Goal: Ask a question

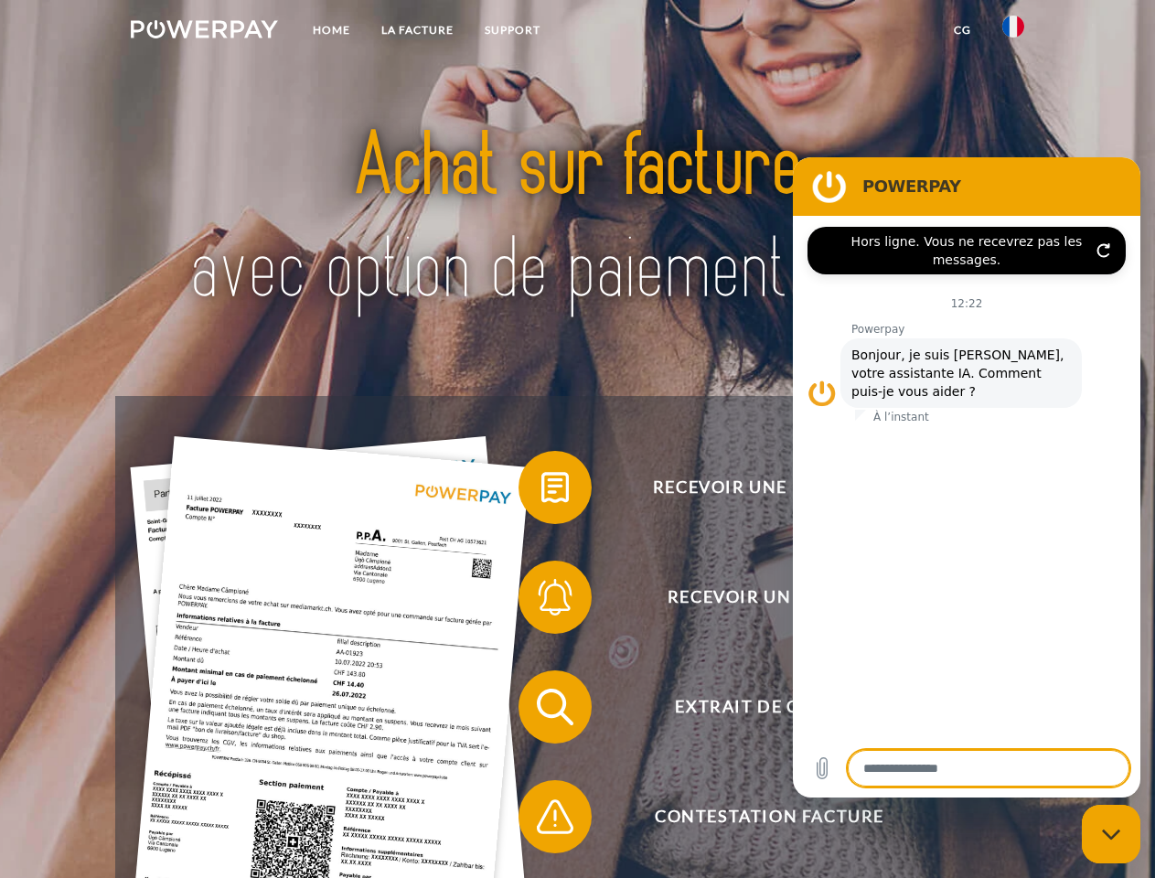
click at [204, 32] on img at bounding box center [204, 29] width 147 height 18
click at [1014, 32] on img at bounding box center [1014, 27] width 22 height 22
click at [962, 30] on link "CG" at bounding box center [963, 30] width 48 height 33
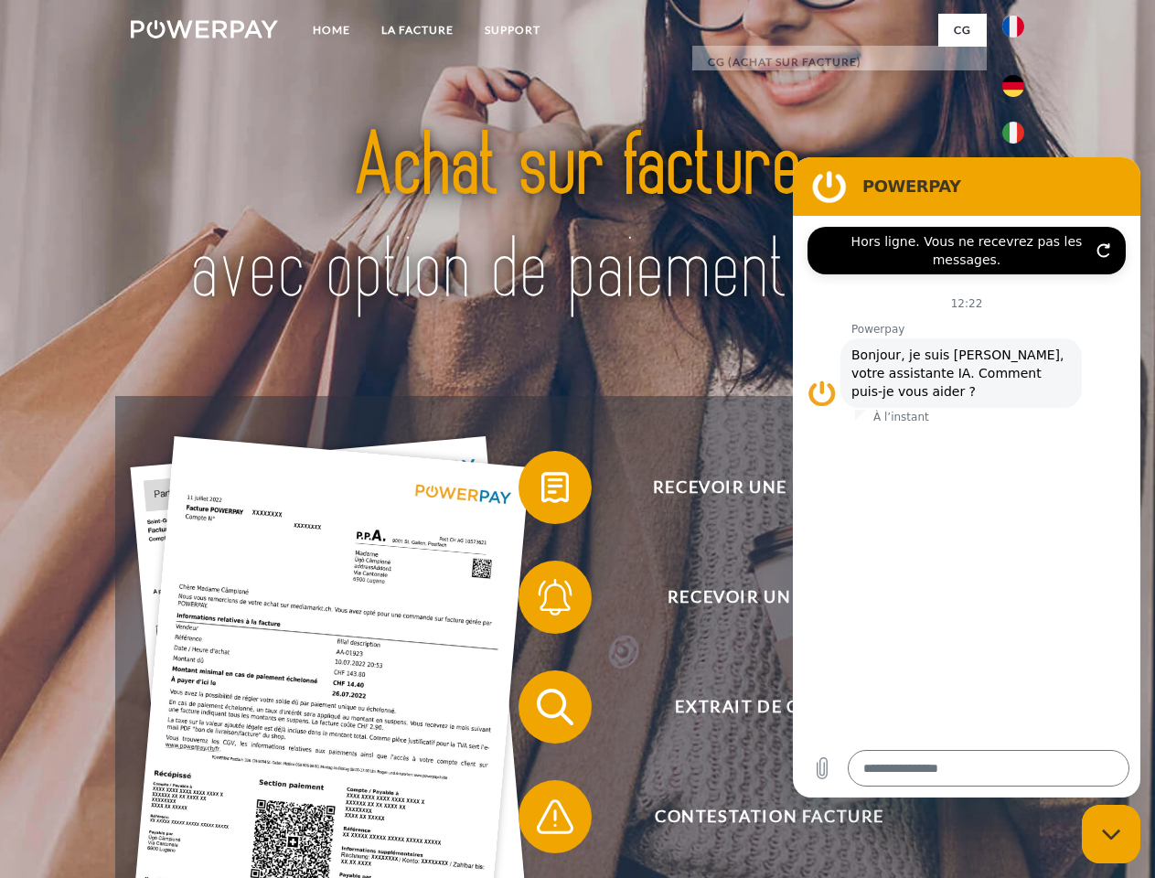
click at [542, 491] on span at bounding box center [527, 487] width 91 height 91
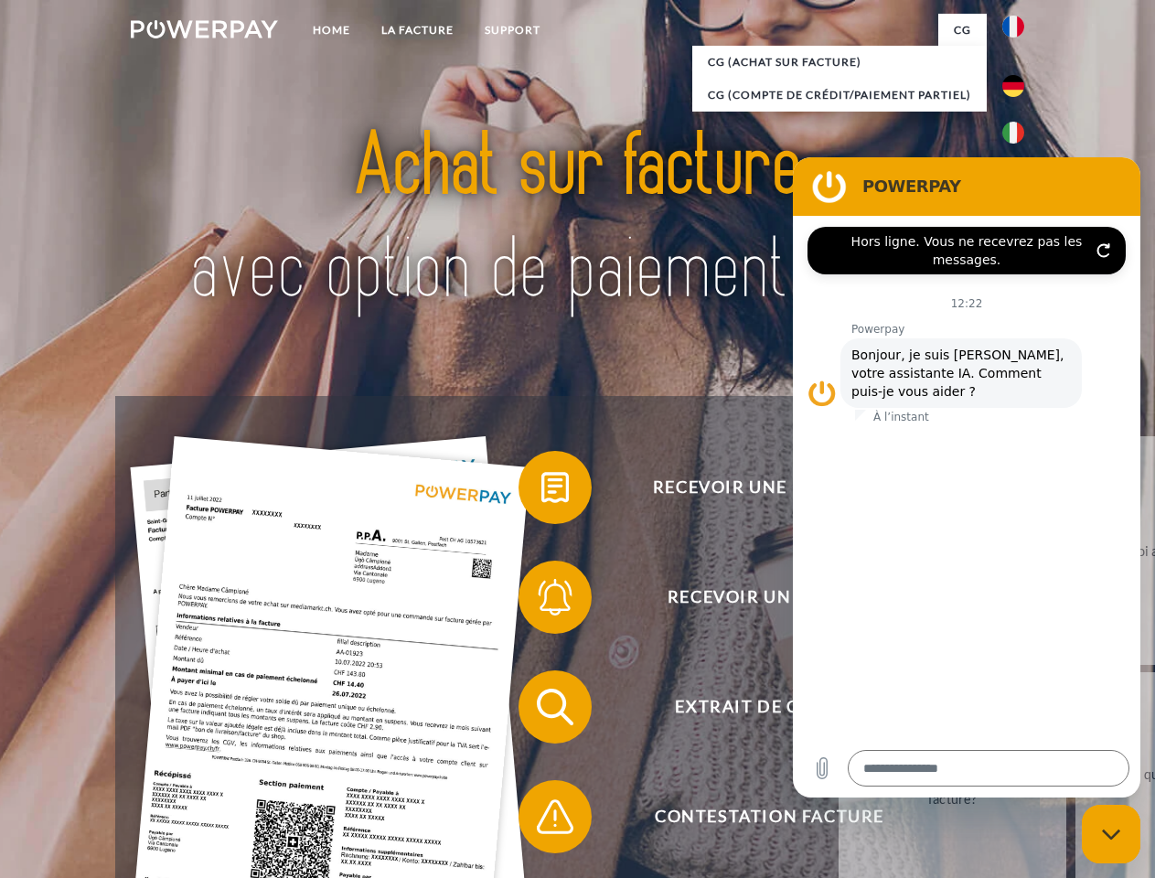
click at [542, 601] on span at bounding box center [527, 597] width 91 height 91
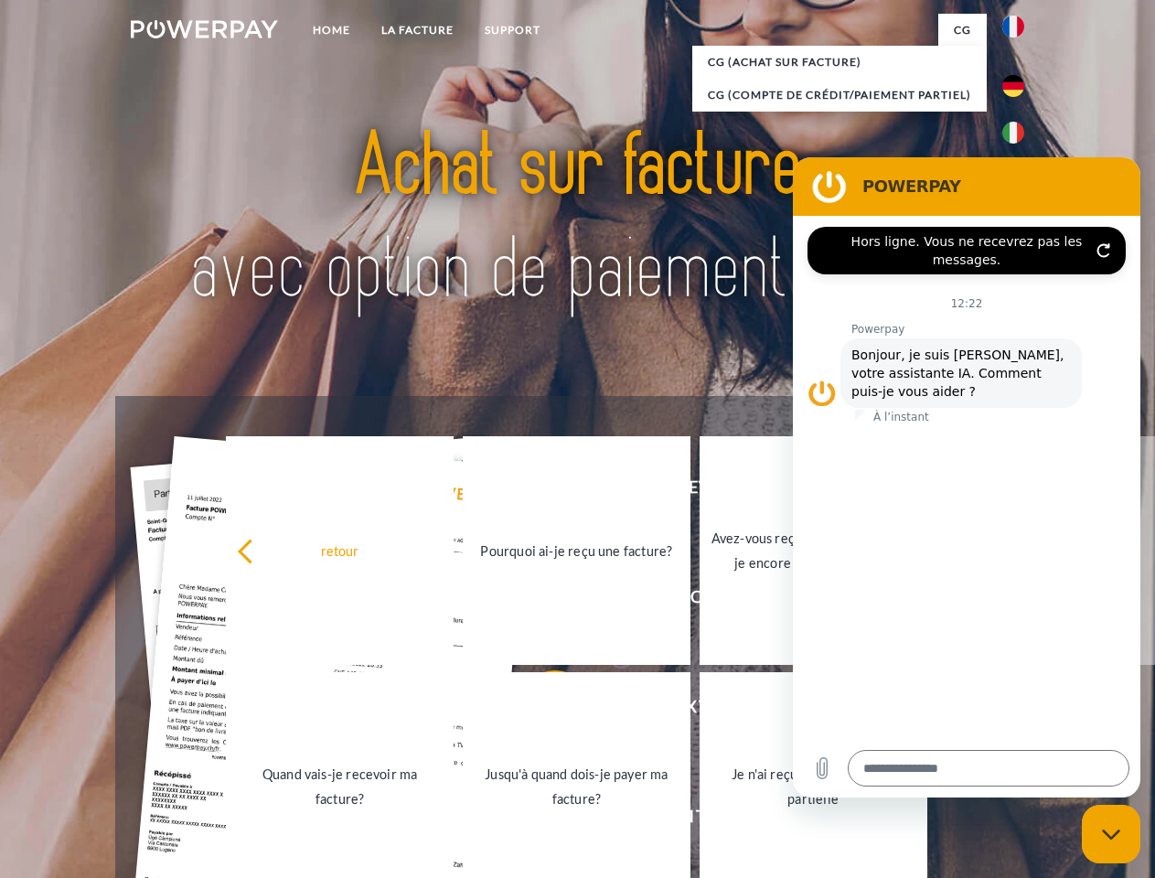
click at [542, 711] on link "Jusqu'à quand dois-je payer ma facture?" at bounding box center [577, 786] width 228 height 229
click at [542, 821] on span at bounding box center [527, 816] width 91 height 91
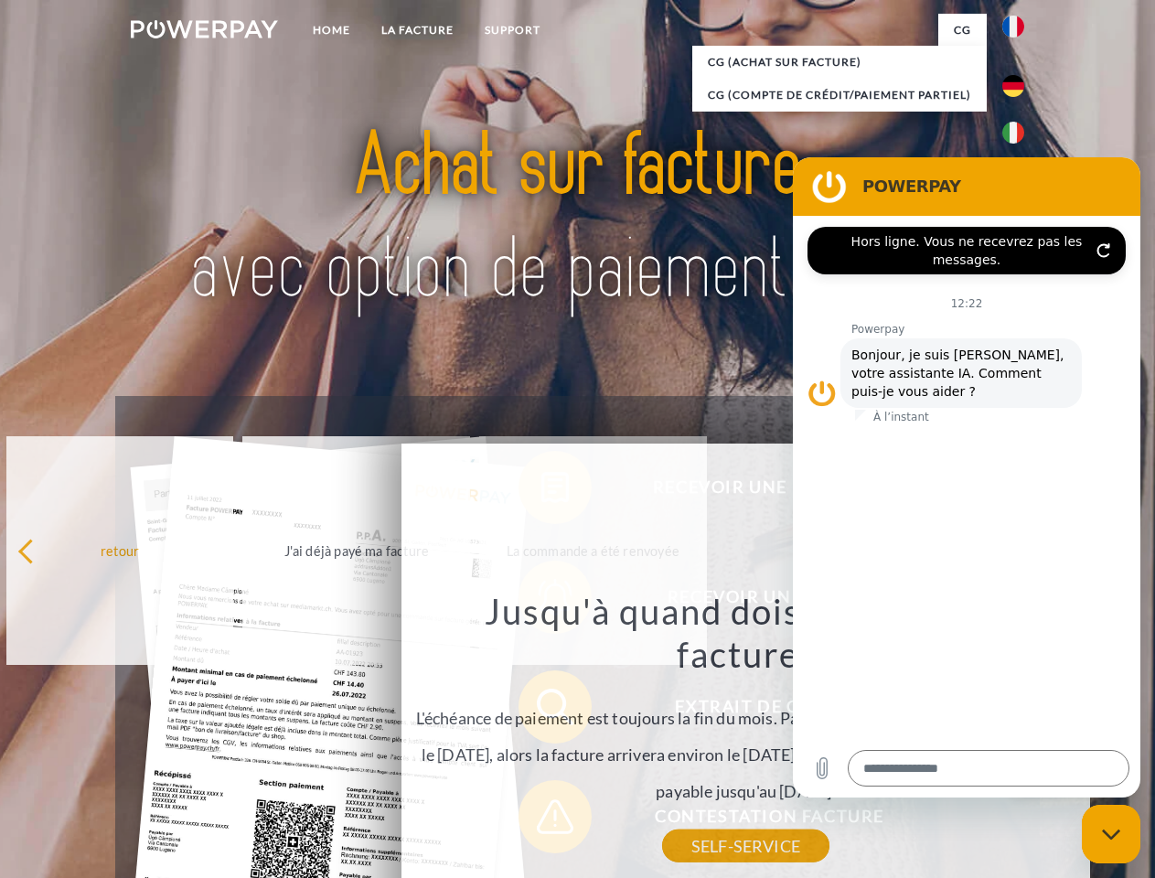
click at [1112, 834] on icon "Fermer la fenêtre de messagerie" at bounding box center [1111, 835] width 19 height 12
type textarea "*"
